Goal: Browse casually

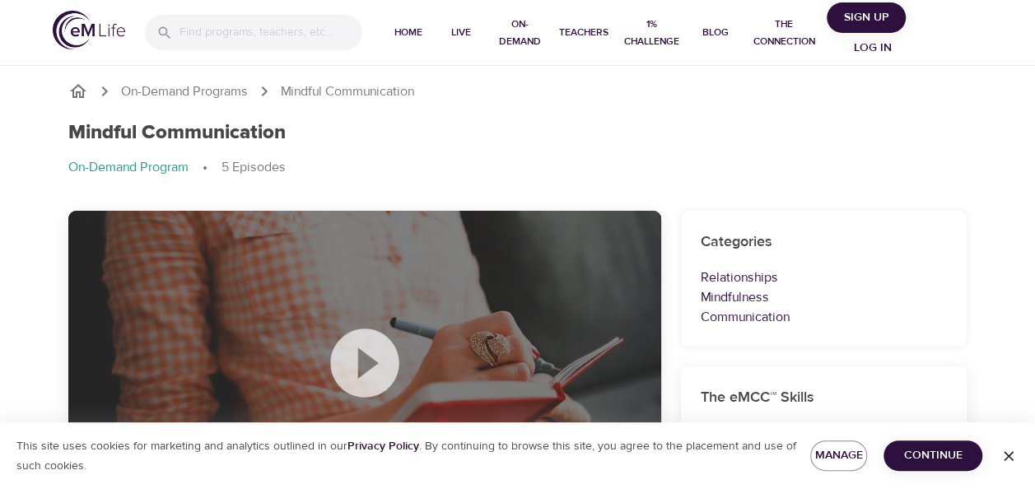
click at [368, 362] on icon at bounding box center [365, 363] width 82 height 82
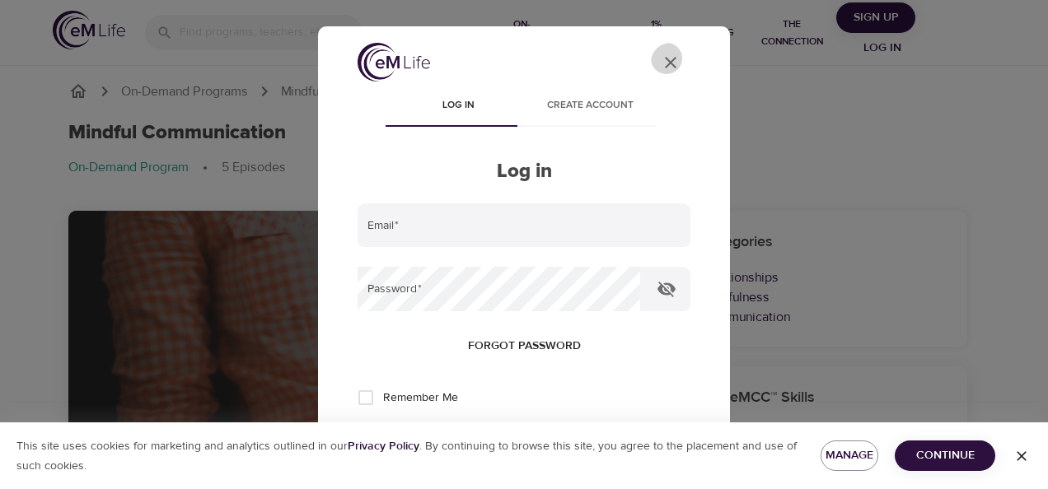
click at [665, 58] on icon "User Profile" at bounding box center [671, 63] width 20 height 20
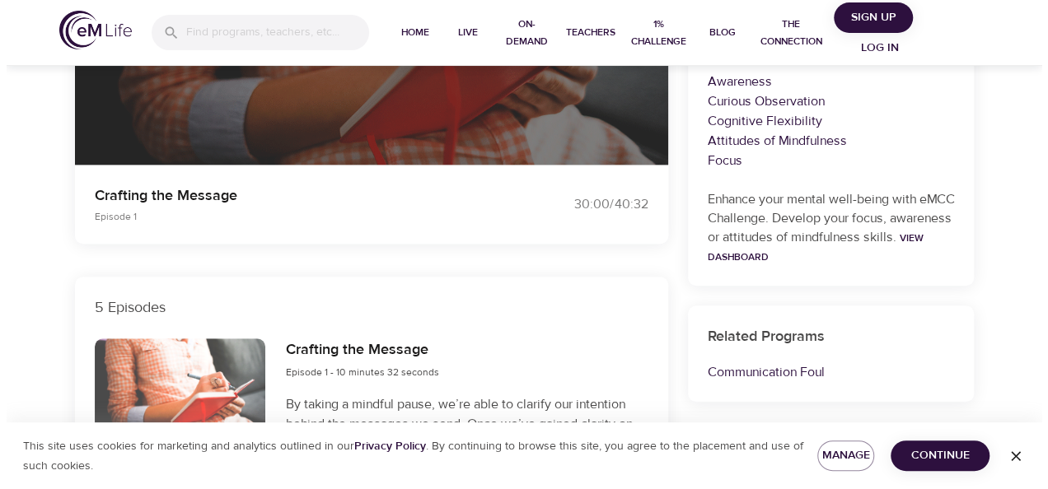
scroll to position [510, 0]
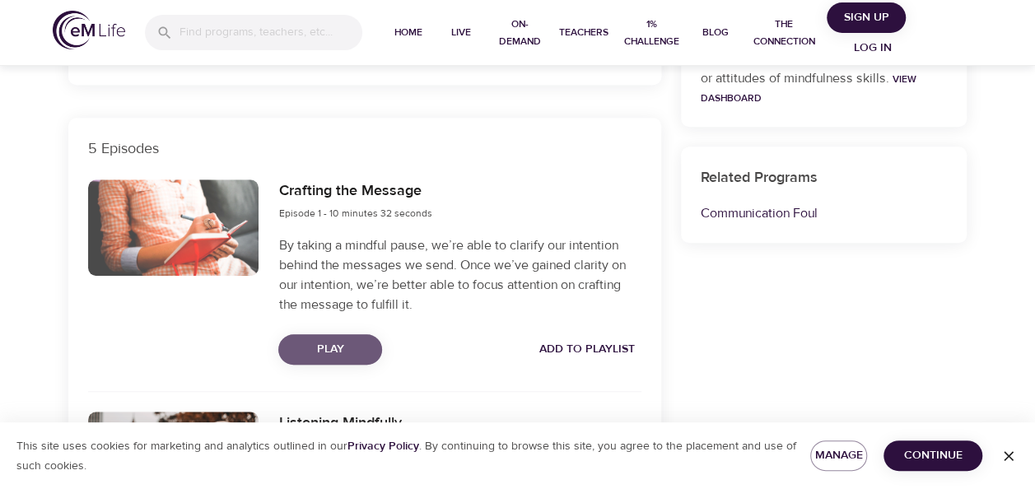
click at [334, 348] on span "Play" at bounding box center [330, 349] width 77 height 21
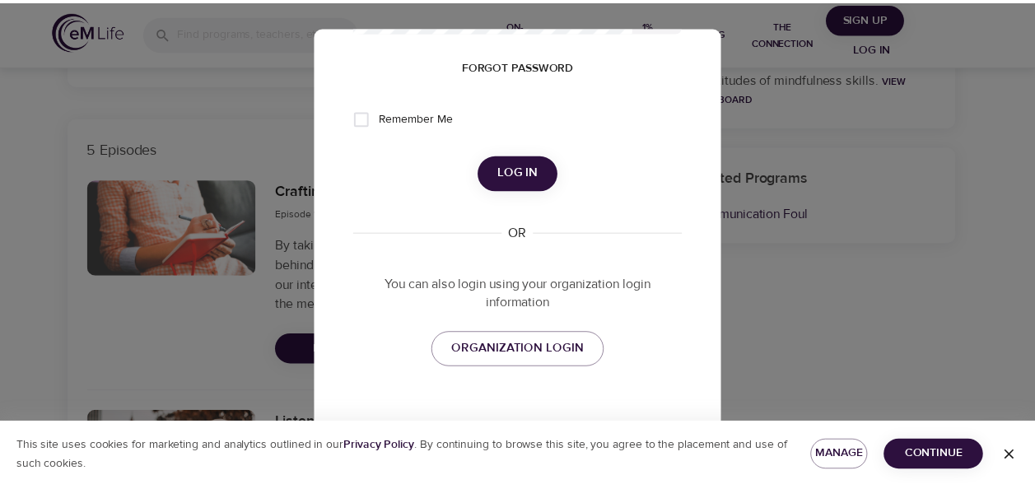
scroll to position [0, 0]
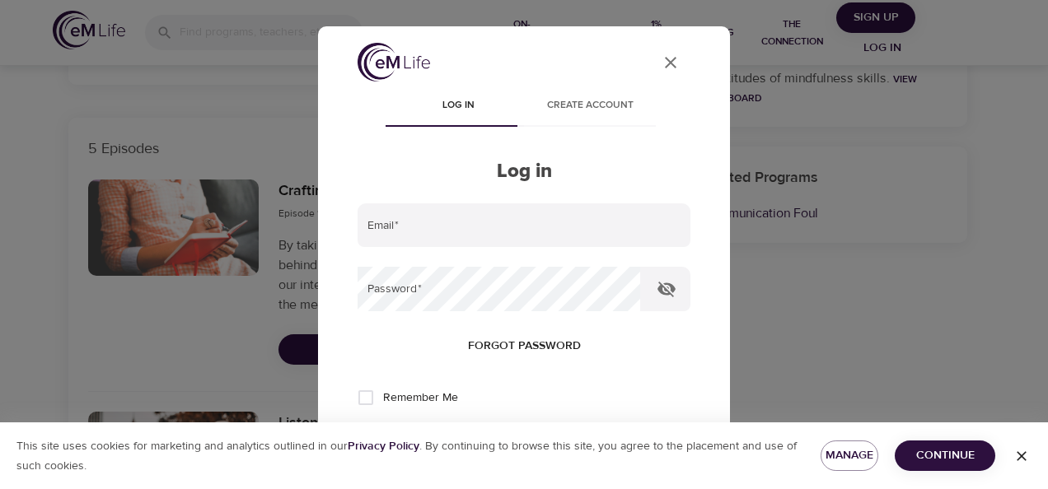
click at [866, 309] on div "User Profile Log in Create account Log in Email   * Password   * Forgot passwor…" at bounding box center [524, 244] width 1048 height 489
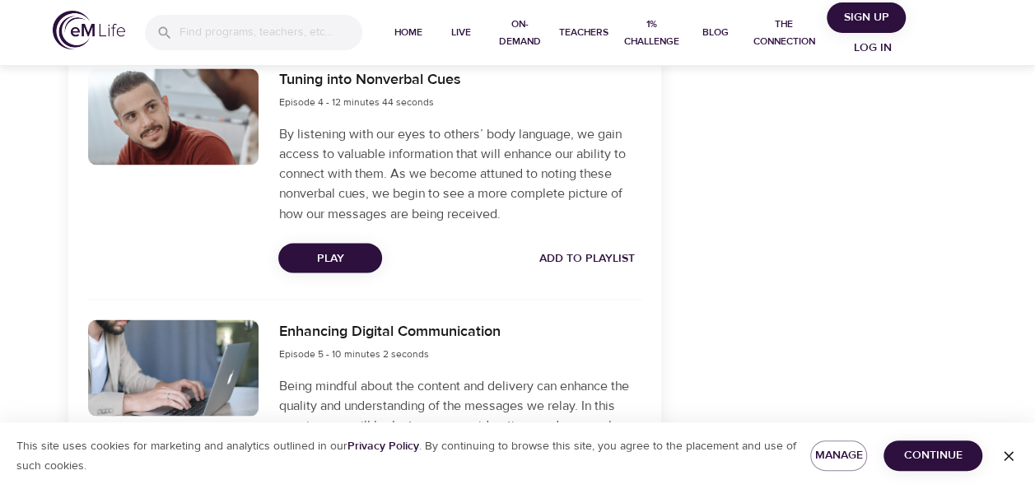
scroll to position [1337, 0]
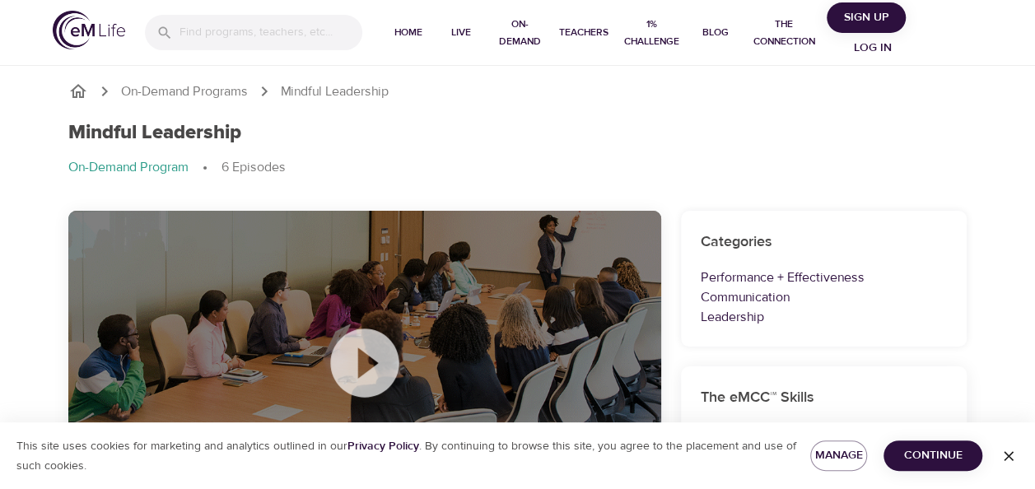
click at [362, 368] on icon at bounding box center [365, 363] width 82 height 82
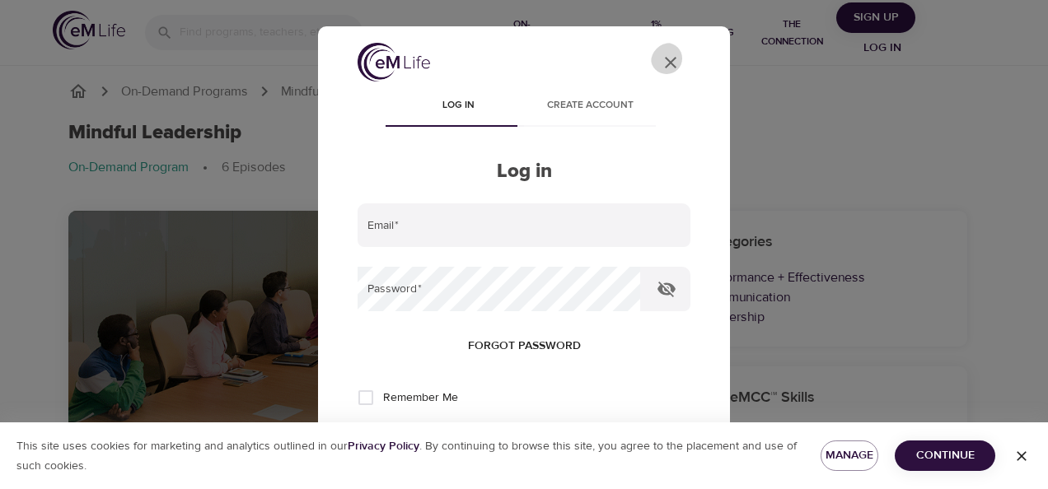
click at [661, 58] on icon "User Profile" at bounding box center [671, 63] width 20 height 20
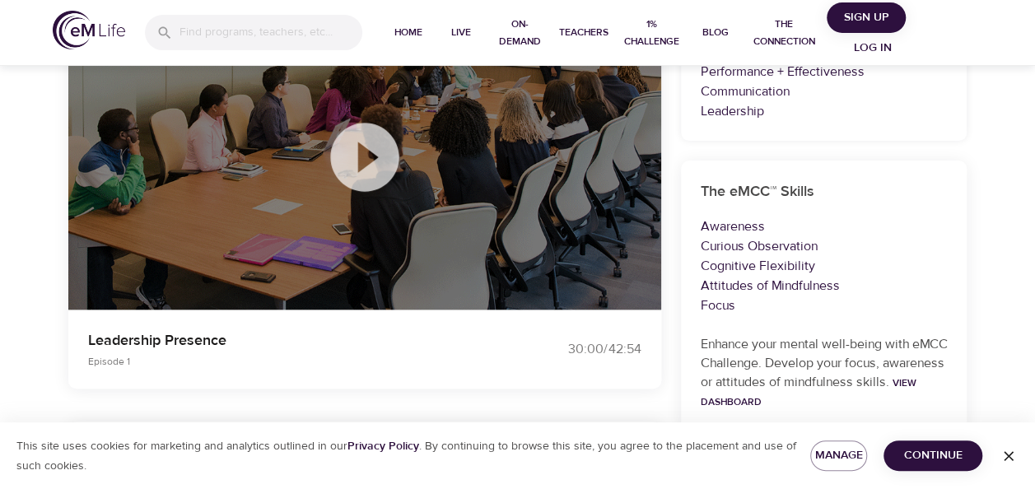
scroll to position [205, 0]
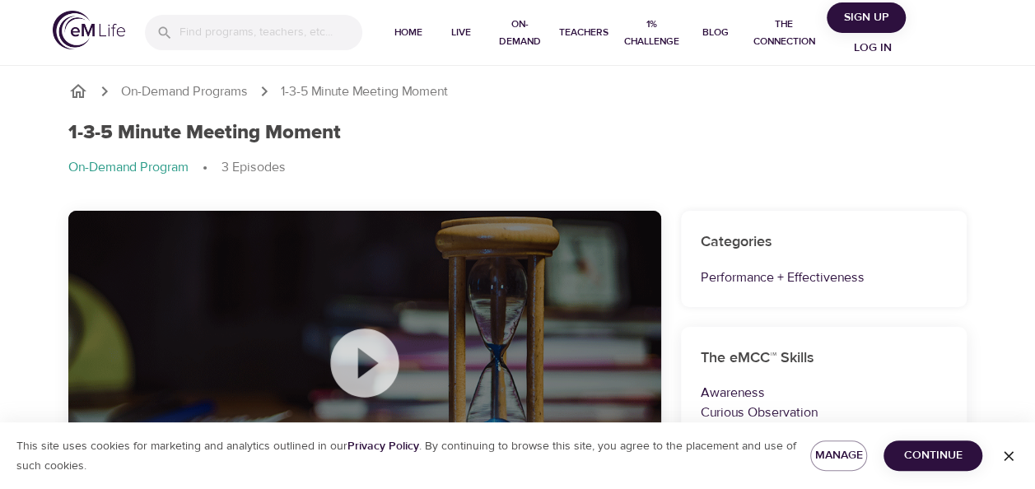
click at [366, 362] on icon at bounding box center [365, 363] width 82 height 82
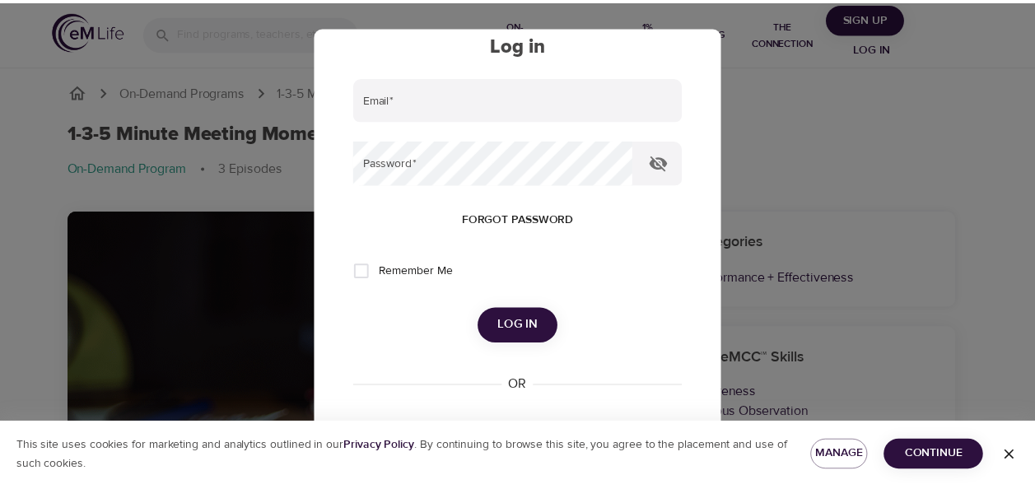
scroll to position [125, 0]
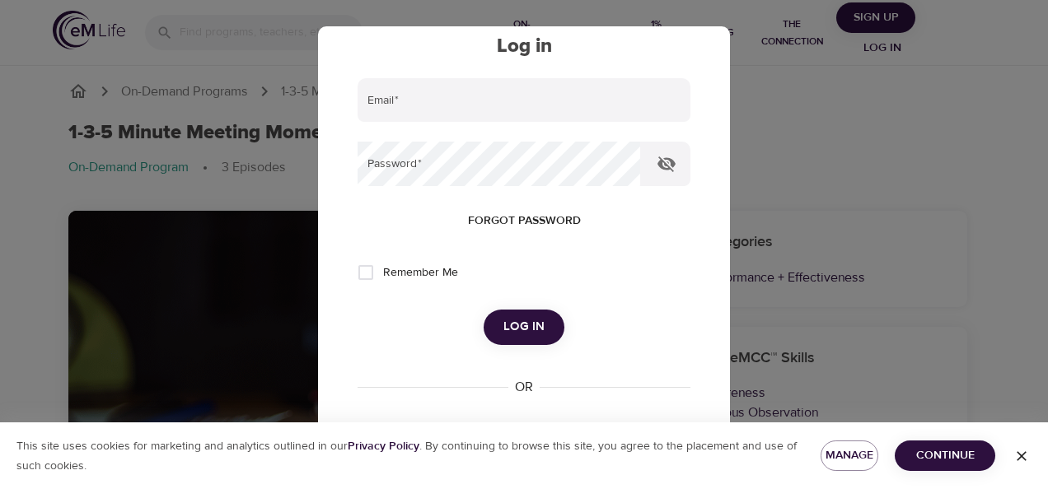
click at [916, 229] on div "User Profile Log in Create account Log in Email   * Password   * Forgot passwor…" at bounding box center [524, 244] width 1048 height 489
